Goal: Information Seeking & Learning: Understand process/instructions

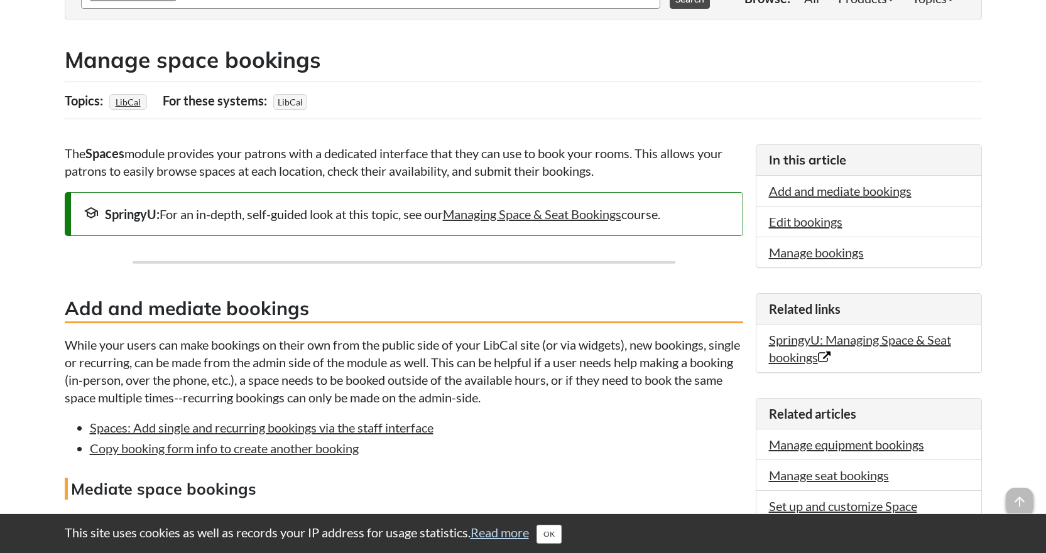
scroll to position [377, 0]
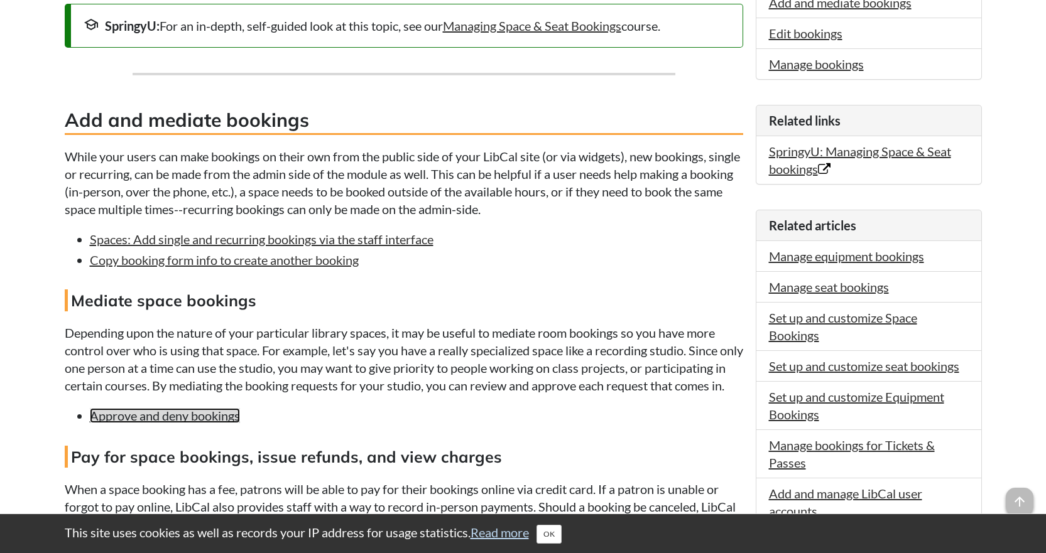
click at [180, 423] on link "Approve and deny bookings" at bounding box center [165, 415] width 150 height 15
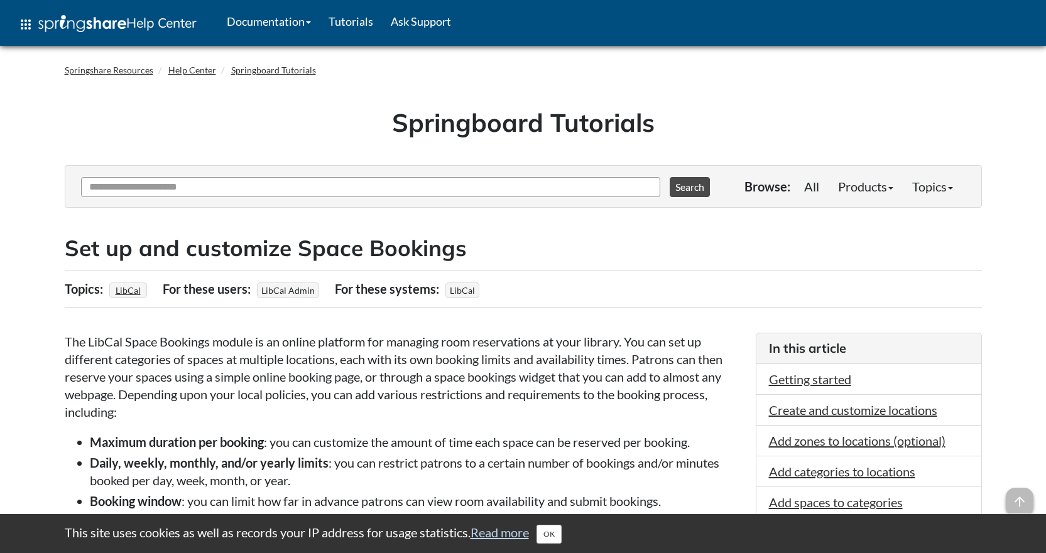
scroll to position [377, 0]
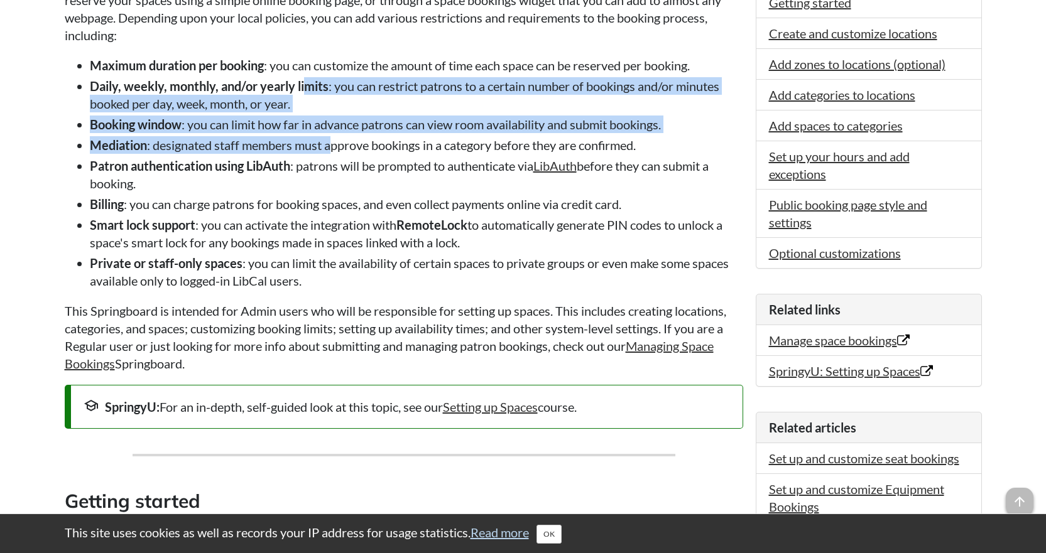
drag, startPoint x: 307, startPoint y: 93, endPoint x: 340, endPoint y: 151, distance: 66.4
click at [334, 148] on ul "Maximum duration per booking : you can customize the amount of time each space …" at bounding box center [404, 173] width 678 height 233
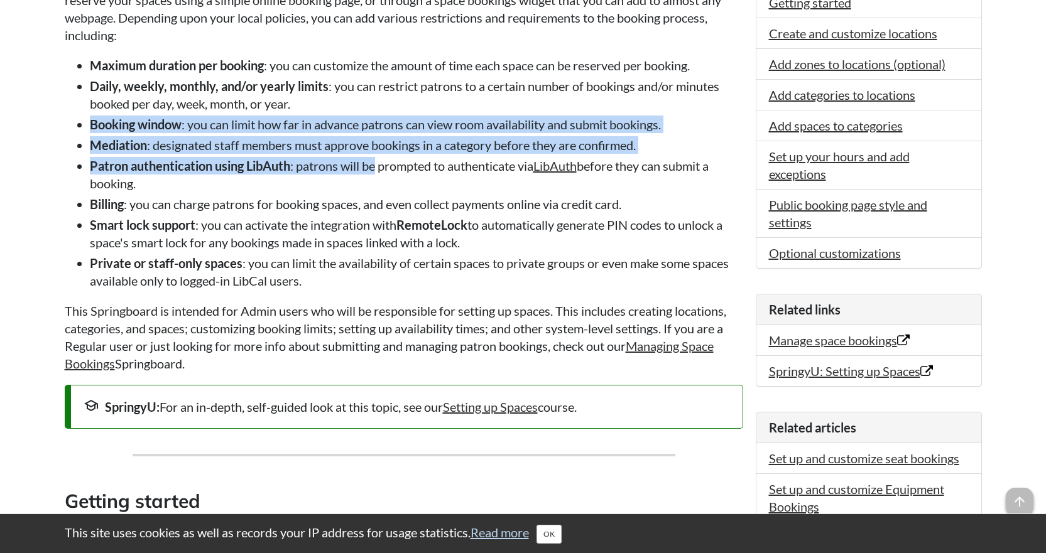
drag, startPoint x: 379, startPoint y: 163, endPoint x: 327, endPoint y: 75, distance: 101.9
click at [344, 89] on ul "Maximum duration per booking : you can customize the amount of time each space …" at bounding box center [404, 173] width 678 height 233
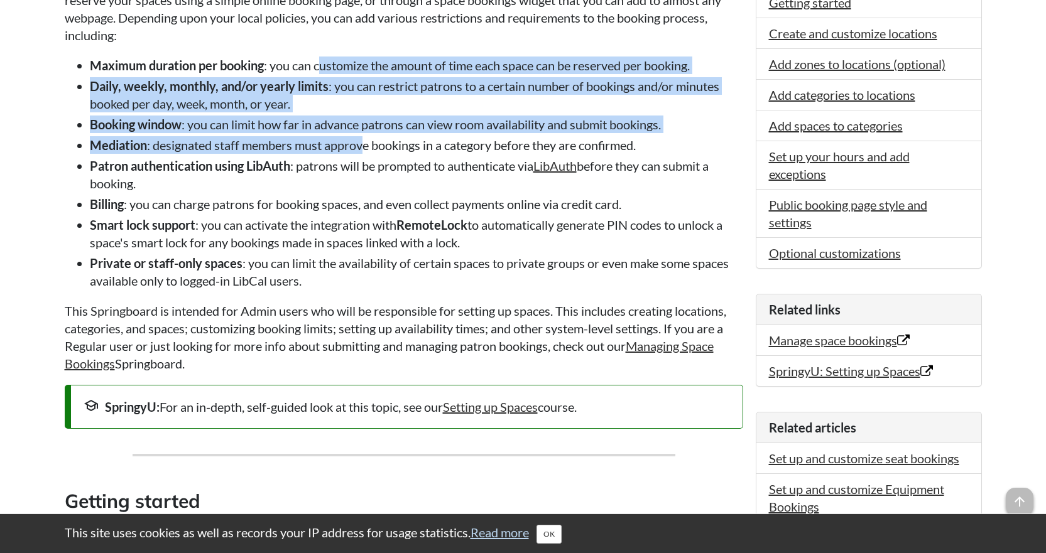
drag, startPoint x: 322, startPoint y: 75, endPoint x: 389, endPoint y: 158, distance: 106.8
click at [373, 155] on ul "Maximum duration per booking : you can customize the amount of time each space …" at bounding box center [404, 173] width 678 height 233
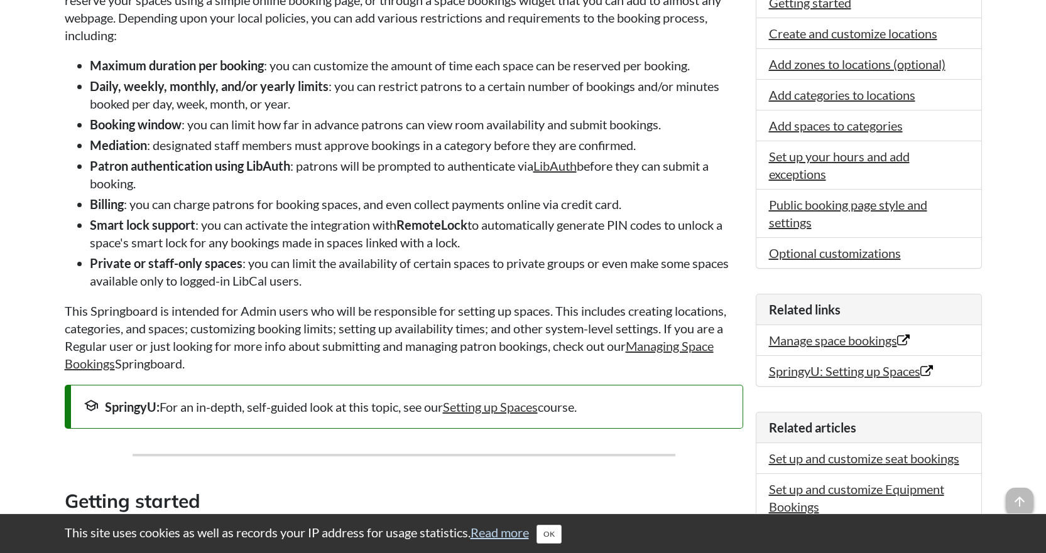
click at [389, 159] on li "Patron authentication using LibAuth : patrons will be prompted to authenticate …" at bounding box center [416, 174] width 653 height 35
